Goal: Transaction & Acquisition: Purchase product/service

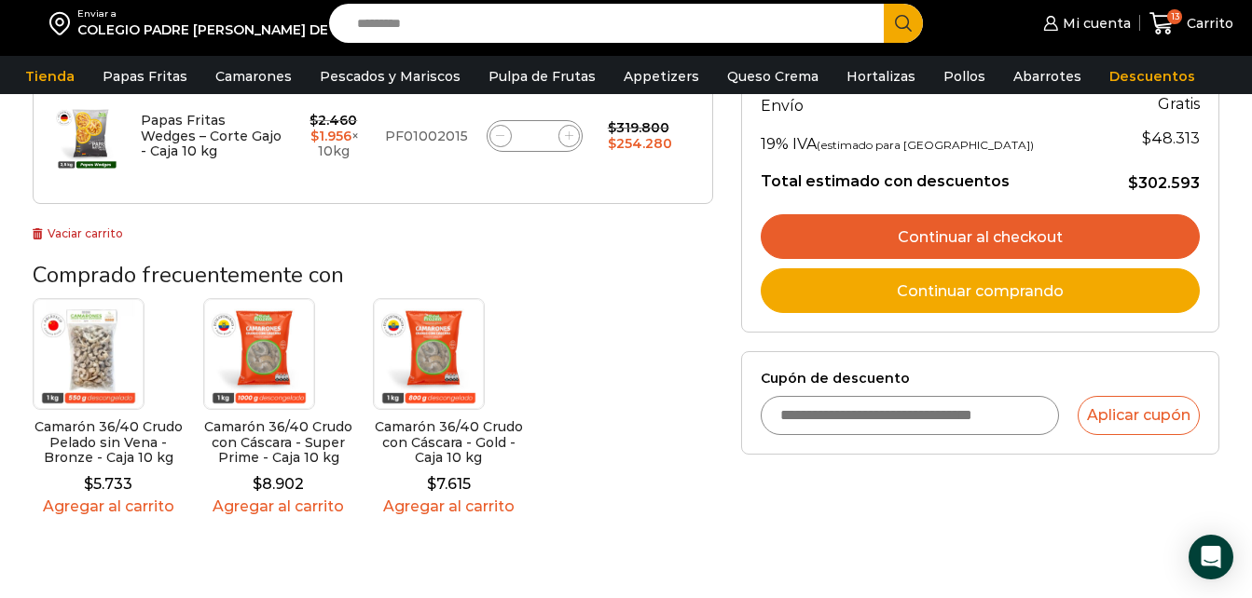
click at [1057, 226] on link "Continuar al checkout" at bounding box center [980, 236] width 439 height 45
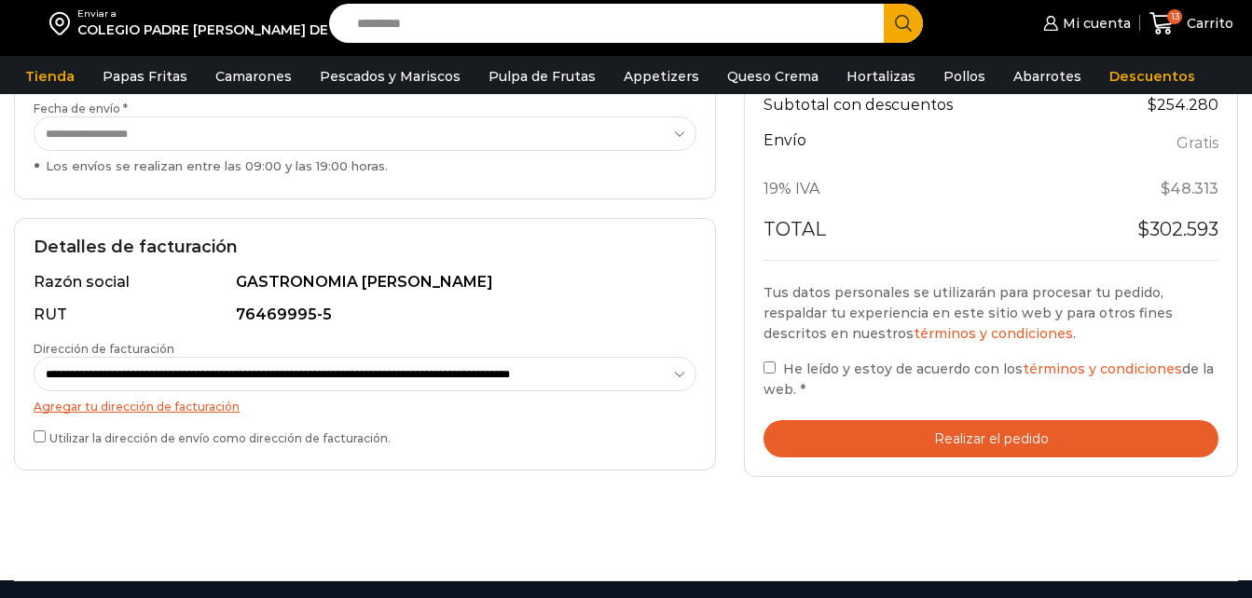
click at [1011, 443] on button "Realizar el pedido" at bounding box center [990, 439] width 455 height 38
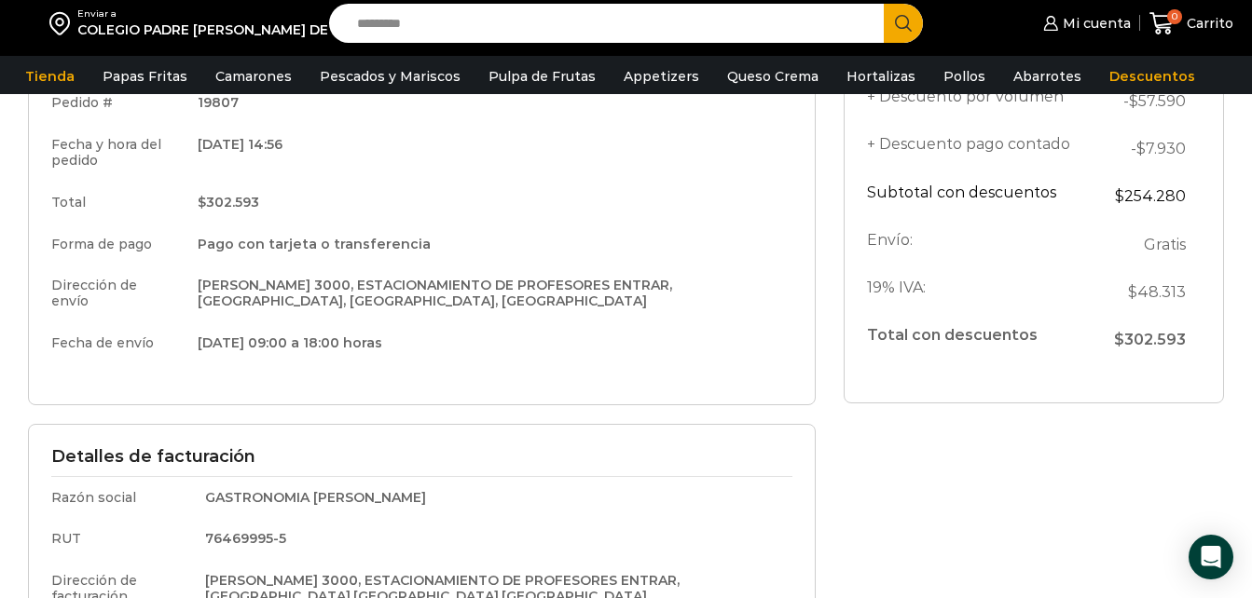
scroll to position [297, 0]
